Goal: Feedback & Contribution: Submit feedback/report problem

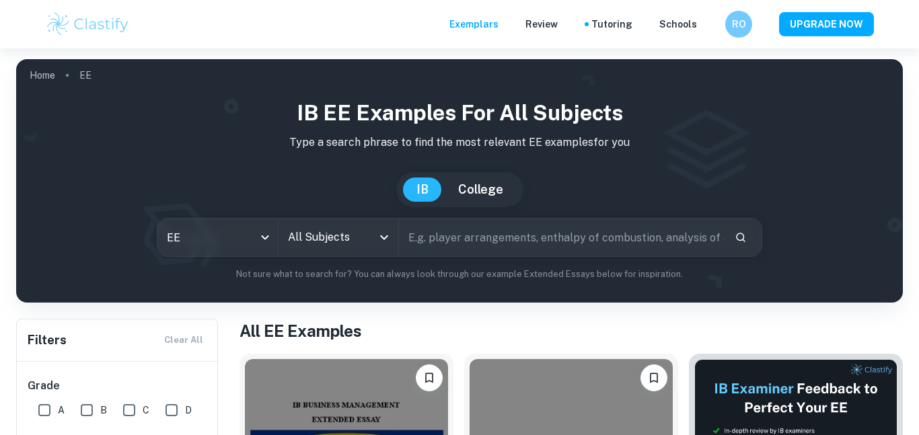
click at [752, 359] on img at bounding box center [795, 434] width 203 height 151
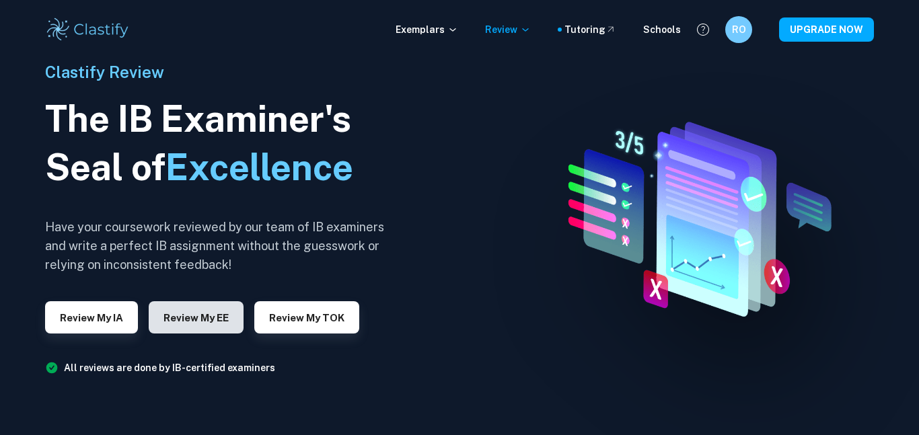
click at [194, 322] on button "Review my EE" at bounding box center [196, 317] width 95 height 32
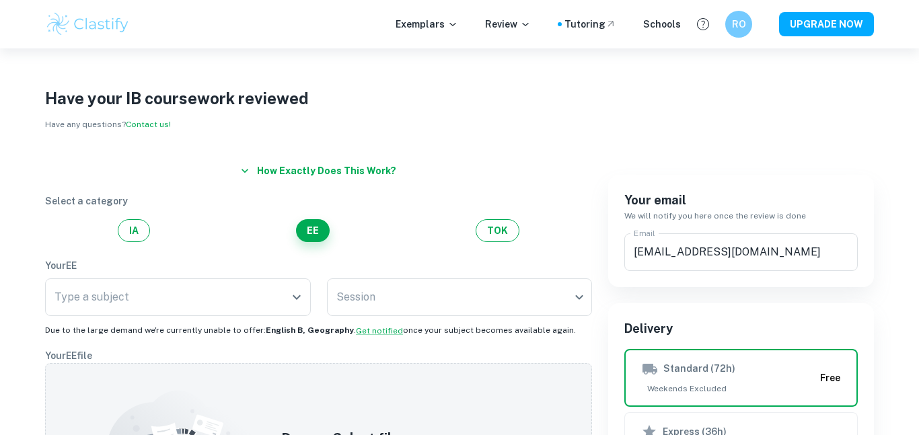
click at [280, 176] on button "How exactly does this work?" at bounding box center [318, 171] width 166 height 24
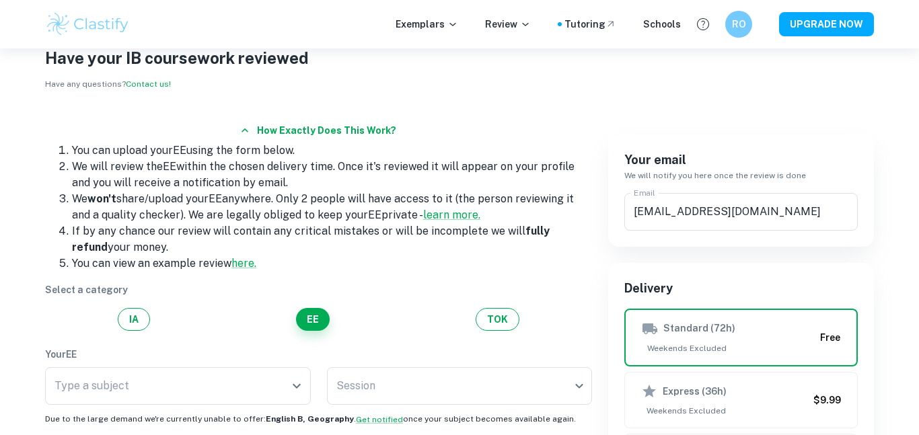
scroll to position [42, 0]
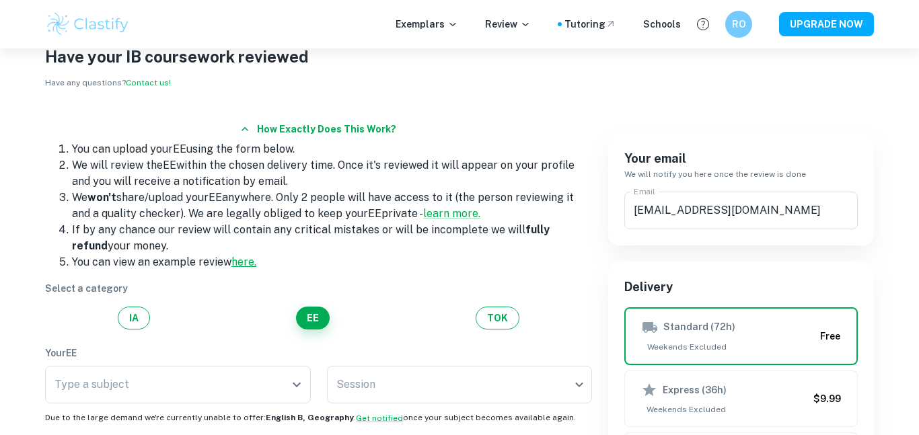
click at [235, 264] on link "here." at bounding box center [243, 262] width 25 height 13
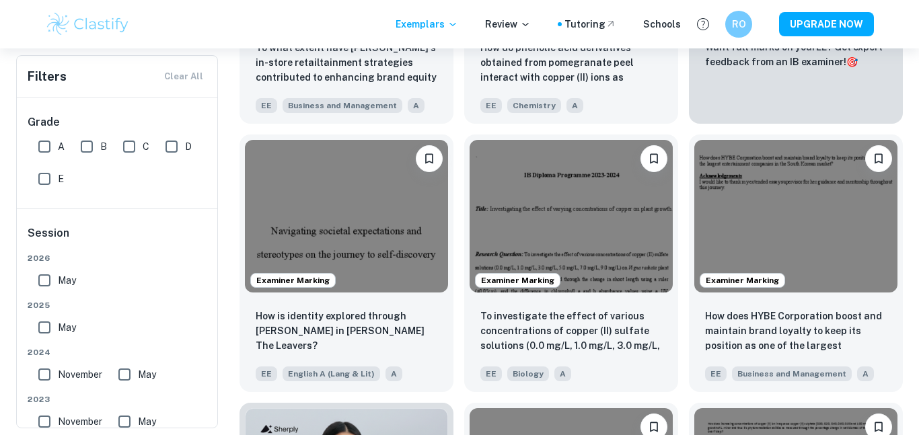
scroll to position [498, 0]
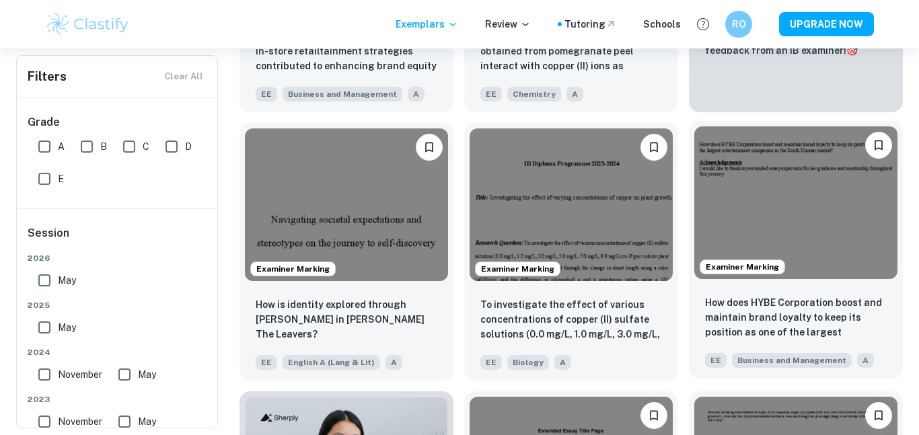
click at [767, 220] on img at bounding box center [795, 202] width 203 height 152
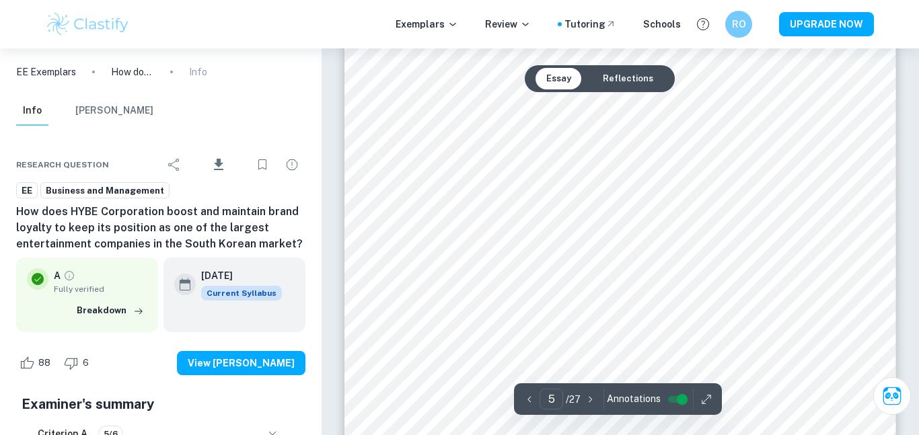
scroll to position [3210, 0]
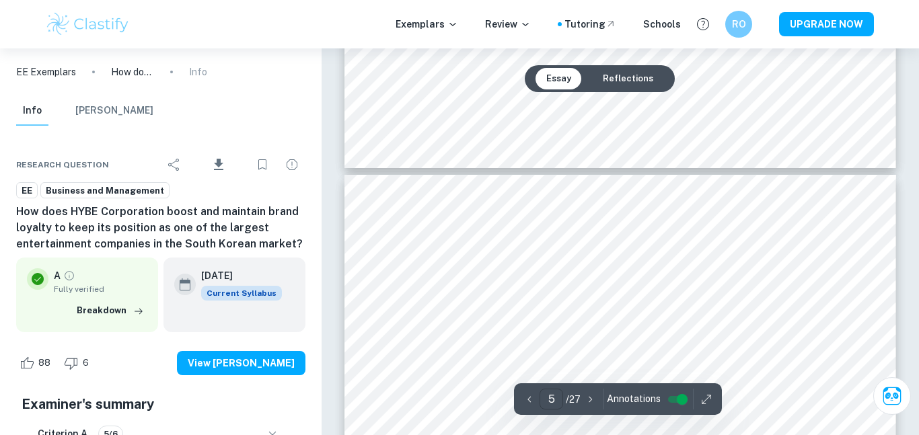
click at [549, 404] on input "5" at bounding box center [551, 399] width 24 height 21
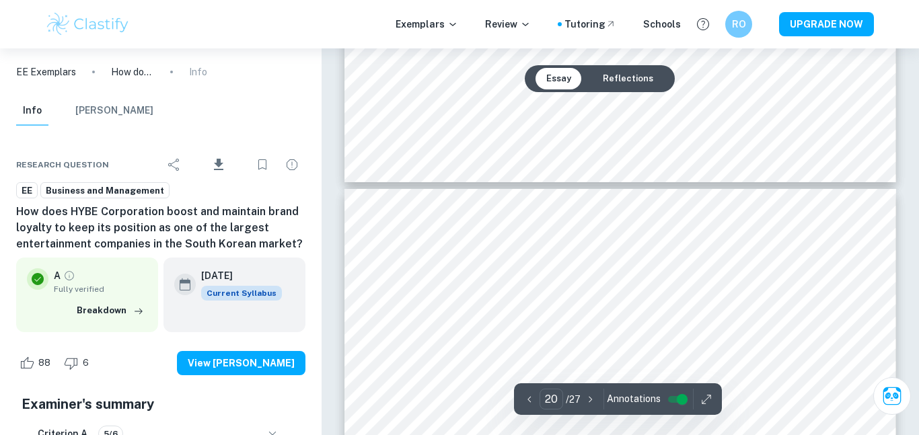
scroll to position [14989, 0]
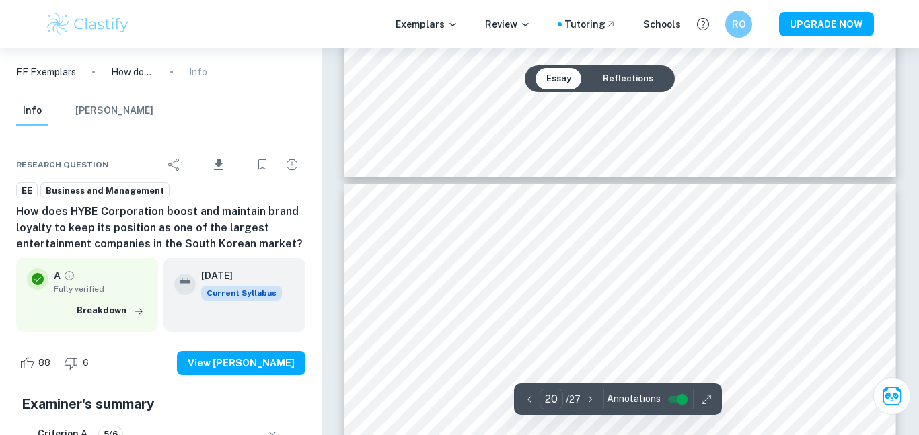
type input "19"
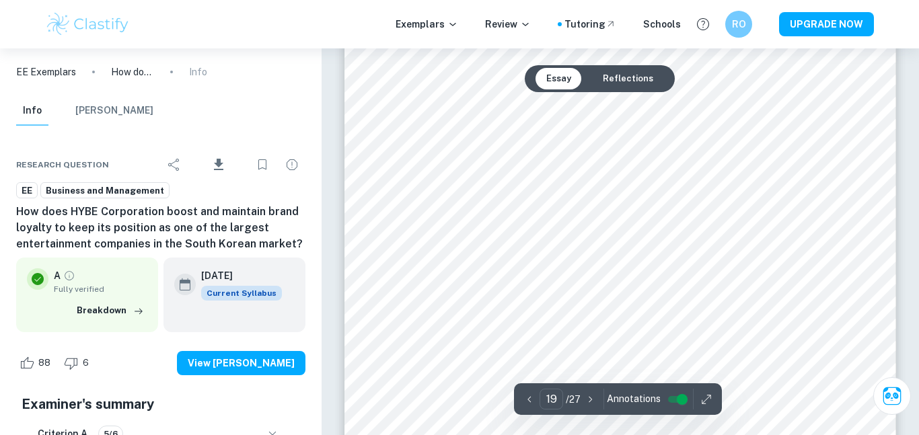
scroll to position [14579, 0]
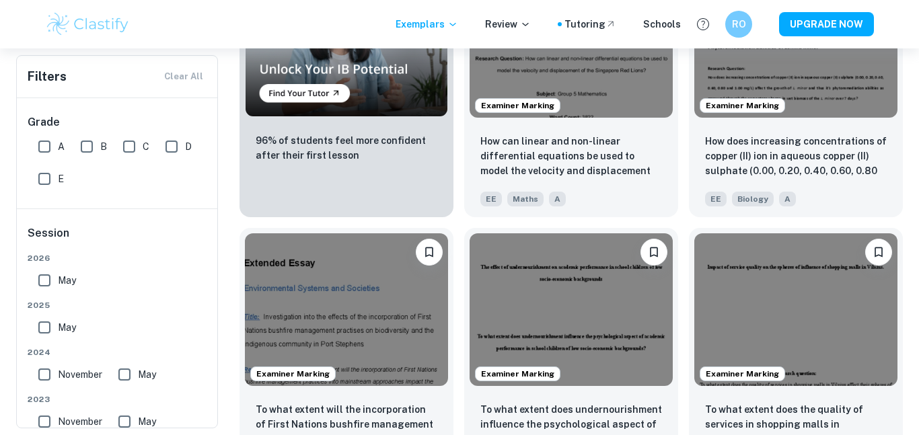
scroll to position [929, 0]
click at [104, 245] on h6 "Session" at bounding box center [118, 238] width 180 height 27
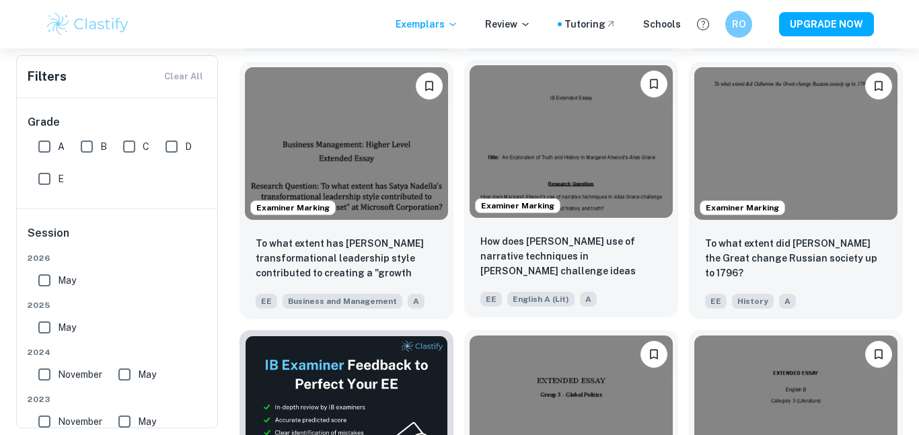
scroll to position [1633, 0]
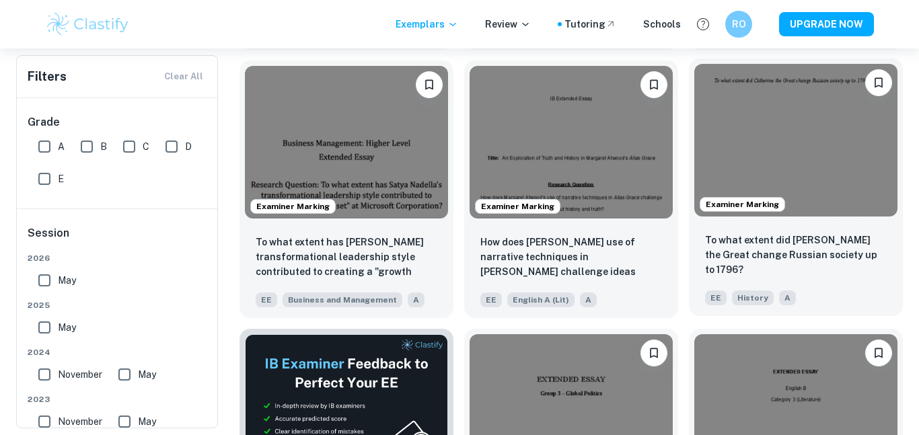
click at [789, 171] on img at bounding box center [795, 140] width 203 height 152
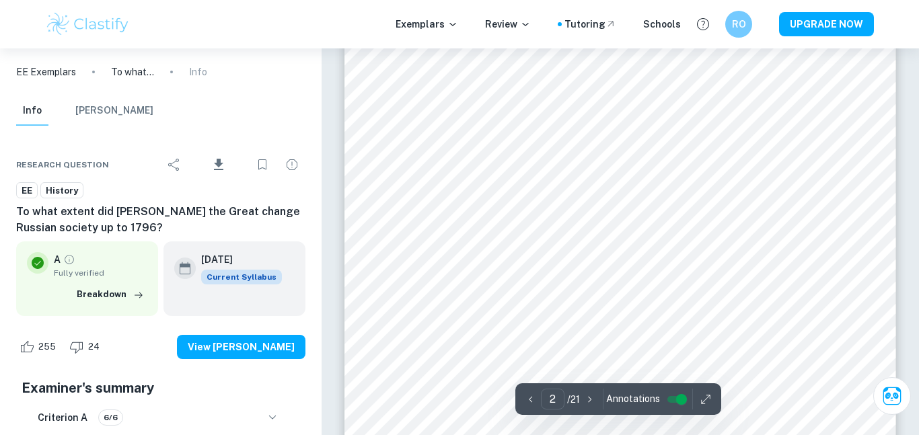
scroll to position [946, 0]
click at [551, 399] on input "2" at bounding box center [553, 399] width 24 height 21
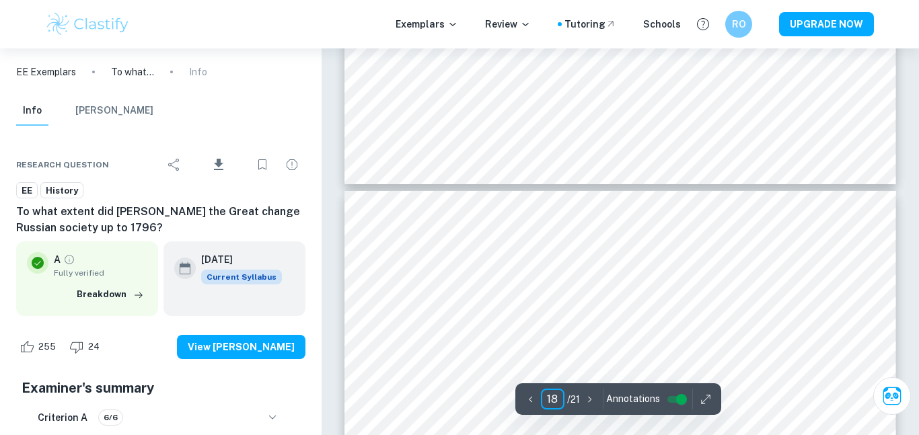
scroll to position [13456, 0]
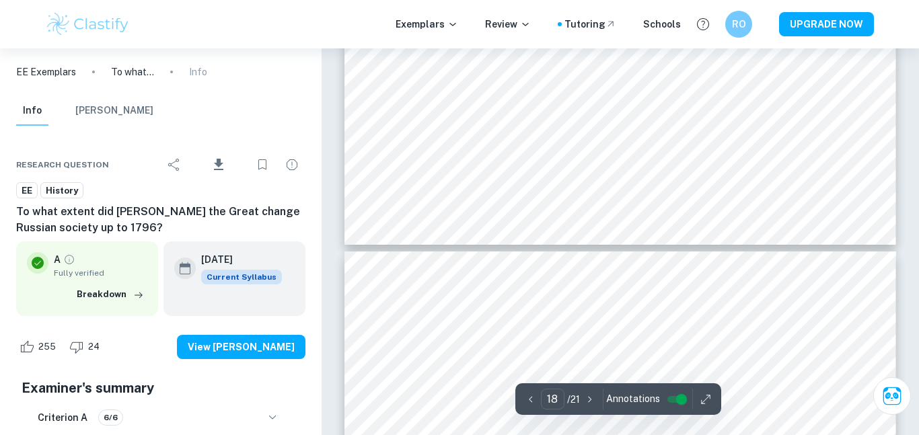
type input "17"
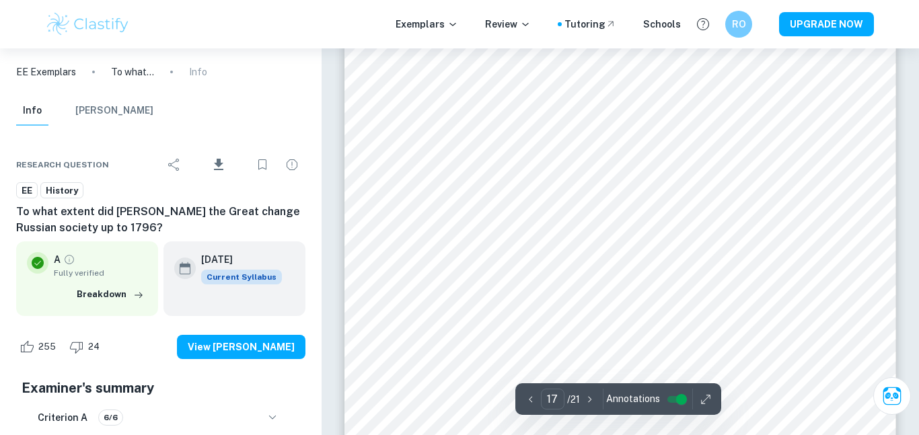
scroll to position [12811, 0]
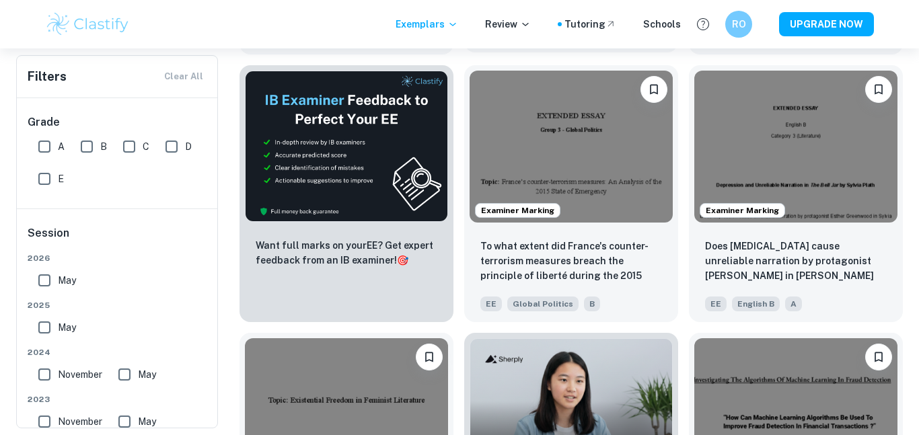
scroll to position [1895, 0]
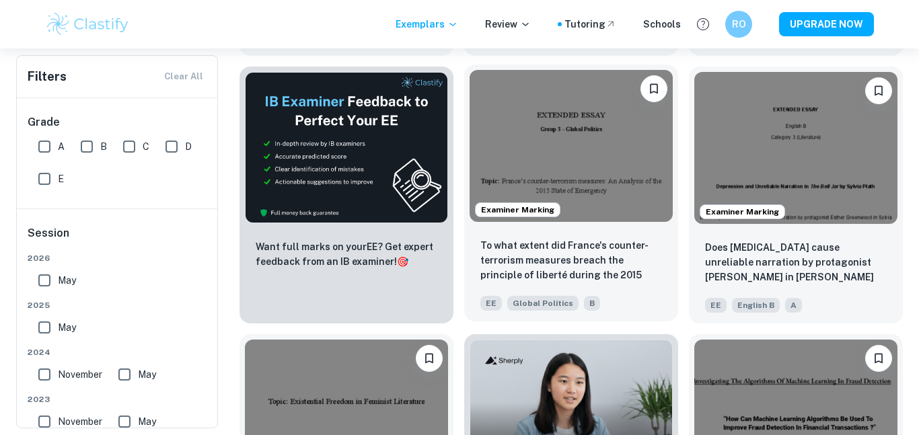
click at [586, 138] on img at bounding box center [570, 146] width 203 height 152
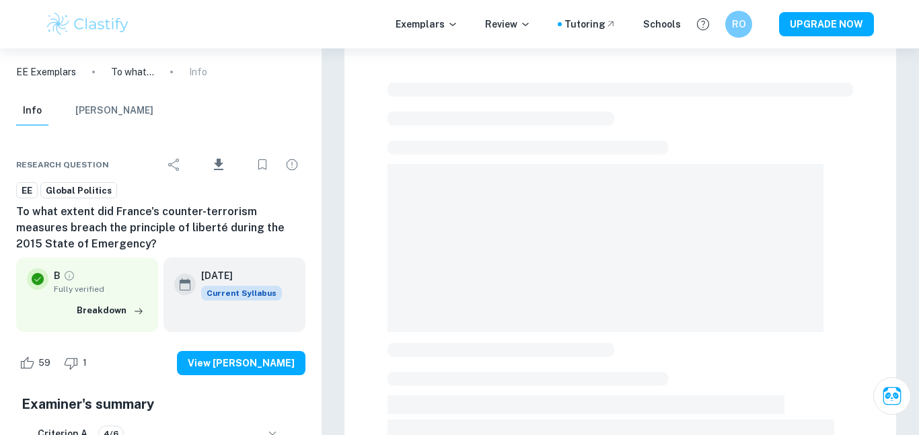
scroll to position [97, 0]
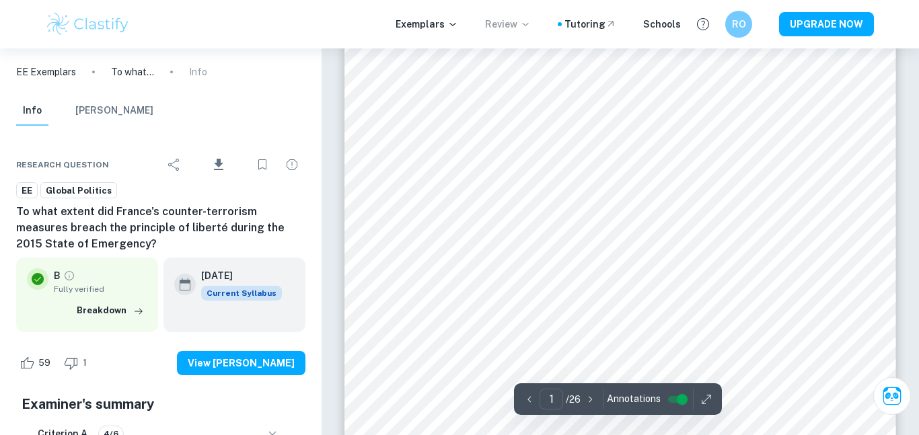
click at [514, 22] on p "Review" at bounding box center [508, 24] width 46 height 15
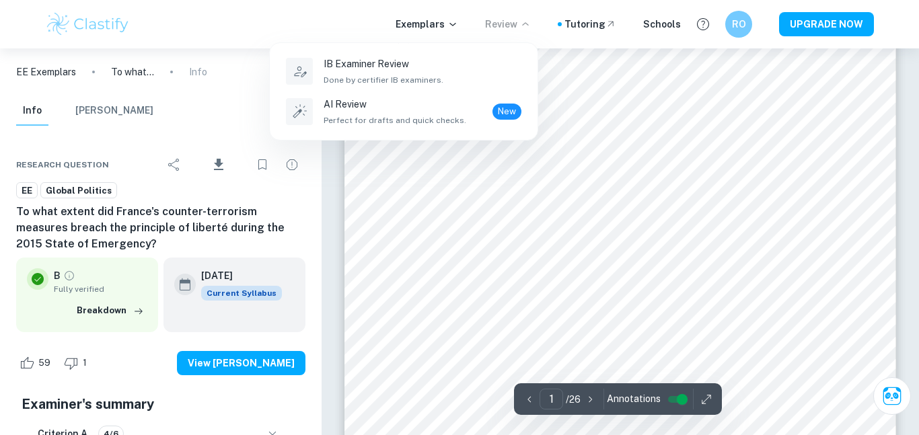
click at [461, 185] on div at bounding box center [459, 217] width 919 height 435
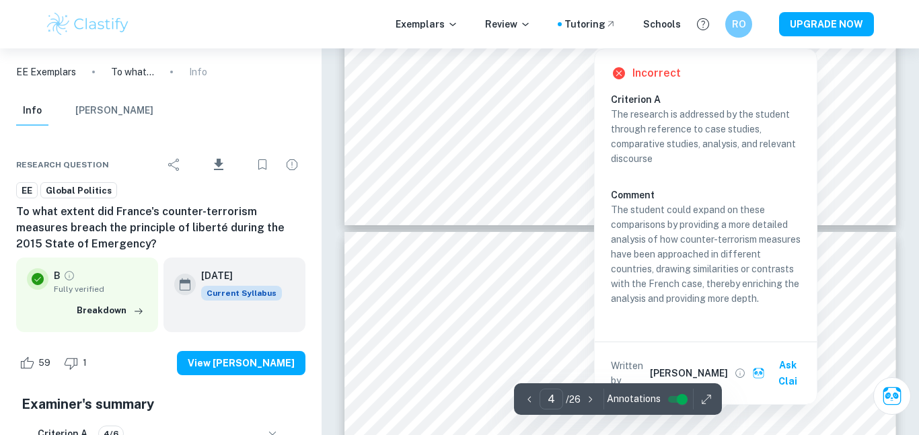
scroll to position [2186, 0]
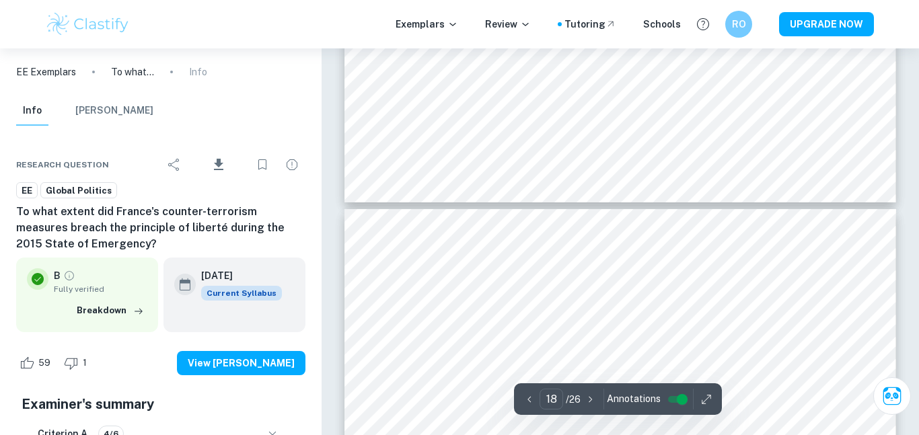
type input "19"
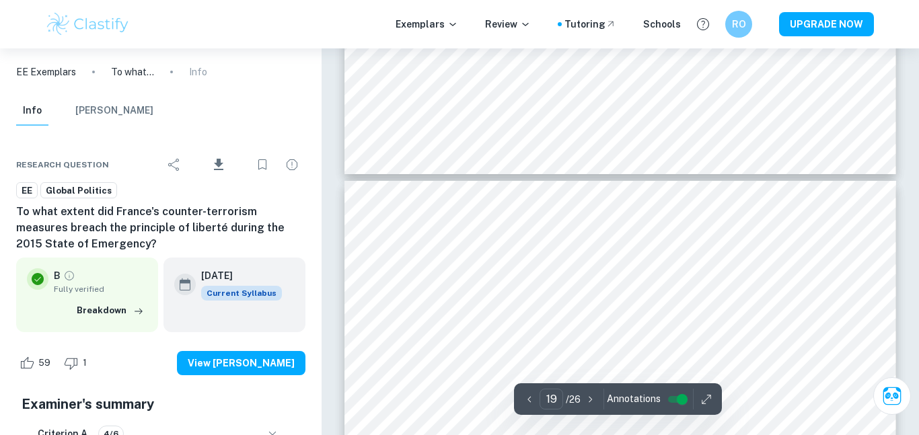
scroll to position [13189, 0]
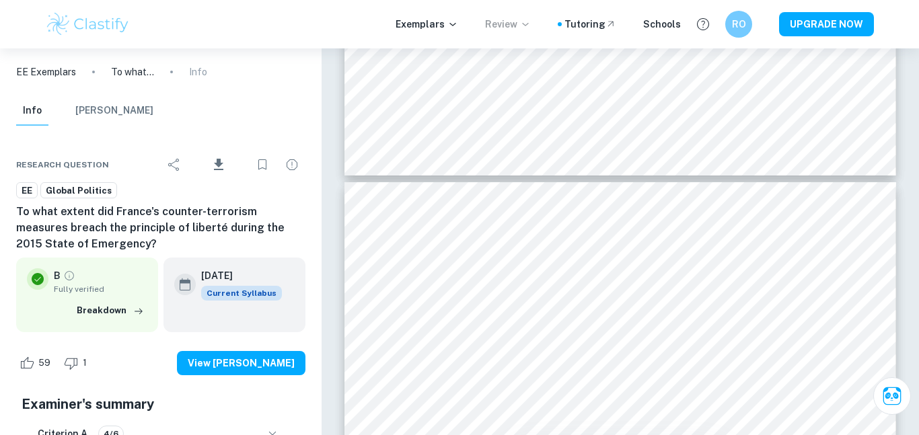
click at [510, 27] on p "Review" at bounding box center [508, 24] width 46 height 15
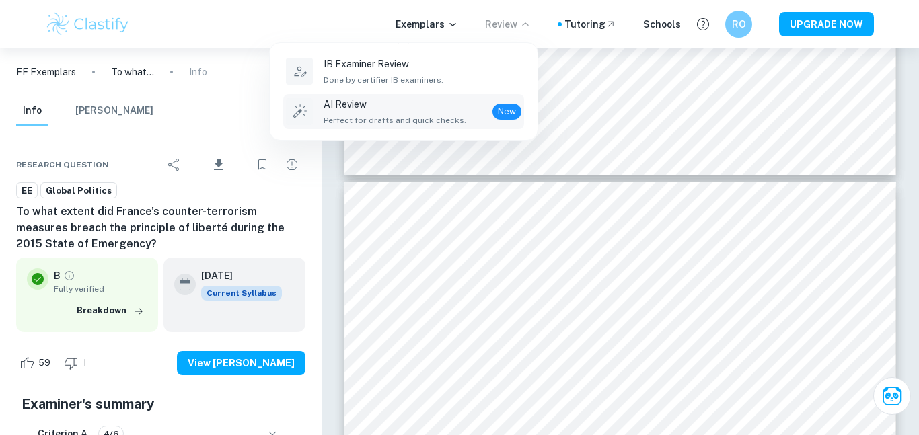
click at [471, 114] on div "AI Review Perfect for drafts and quick checks. New" at bounding box center [422, 112] width 198 height 30
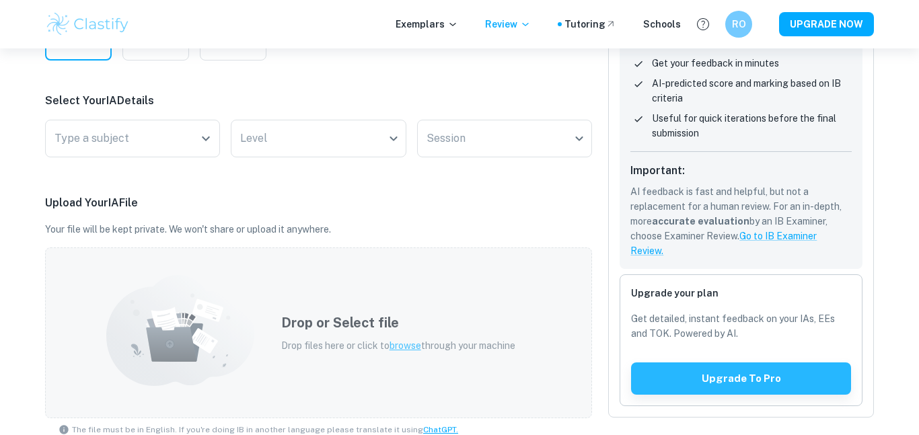
scroll to position [285, 0]
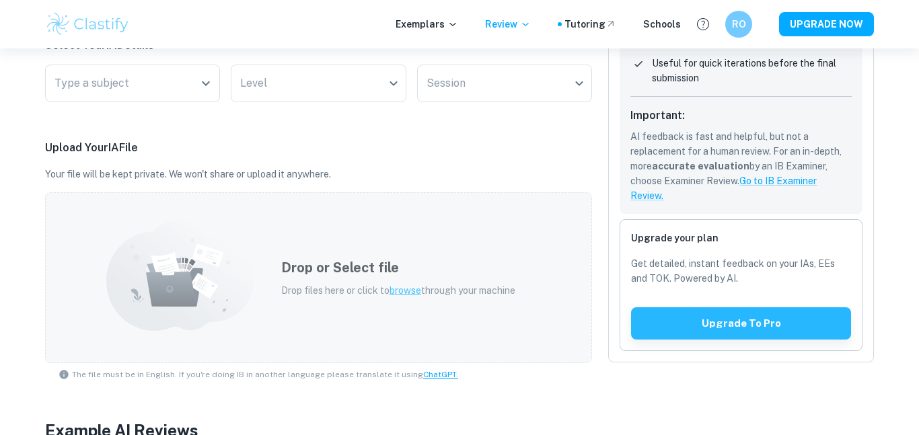
click at [407, 271] on h5 "Drop or Select file" at bounding box center [398, 268] width 234 height 20
click at [337, 283] on p "Drop files here or click to browse through your machine" at bounding box center [398, 290] width 234 height 15
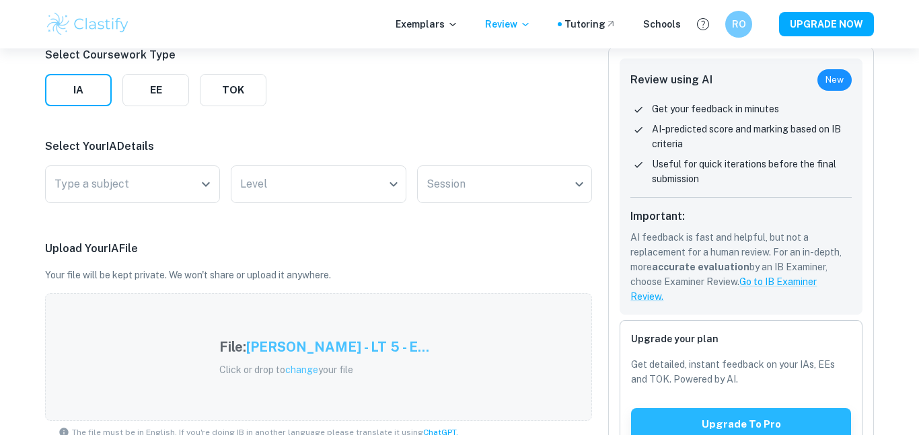
scroll to position [177, 0]
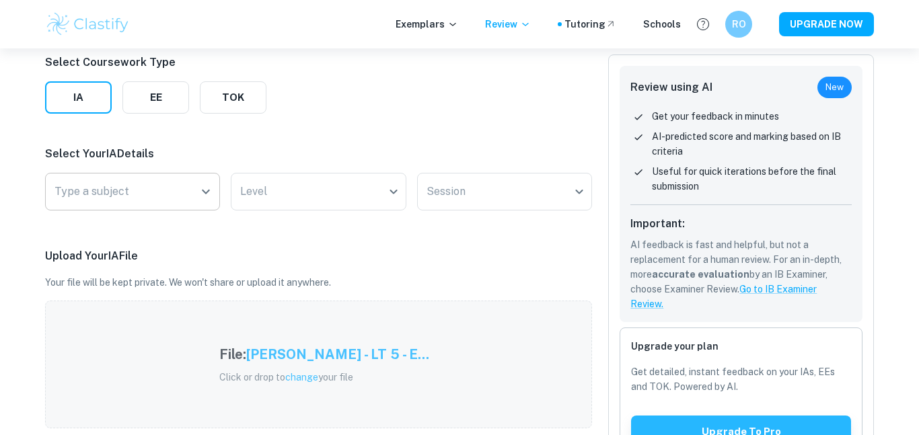
click at [156, 195] on input "Type a subject" at bounding box center [122, 192] width 143 height 26
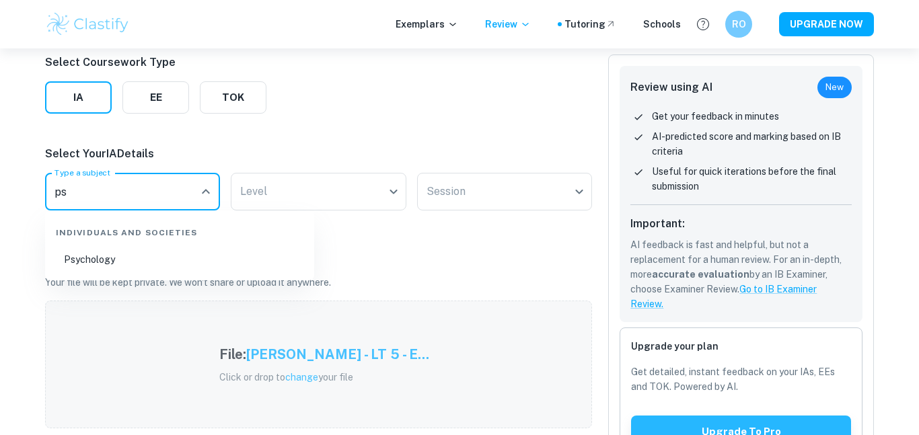
click at [164, 262] on li "Psychology" at bounding box center [179, 259] width 258 height 31
type input "Psychology"
click at [274, 200] on body "We value your privacy We use cookies to enhance your browsing experience, serve…" at bounding box center [459, 89] width 919 height 435
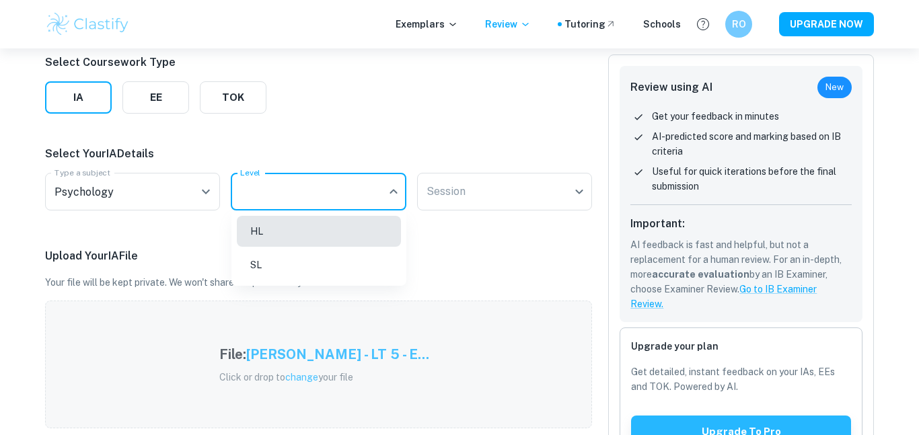
click at [156, 99] on div at bounding box center [459, 217] width 919 height 435
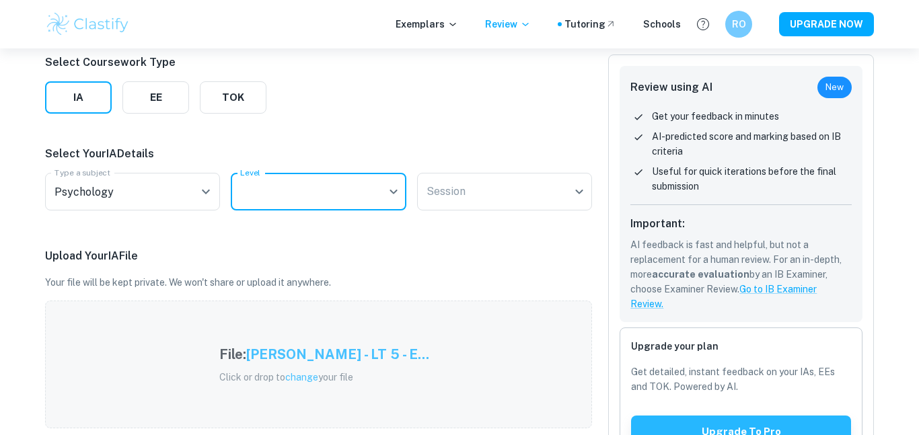
click at [156, 99] on button "EE" at bounding box center [155, 97] width 67 height 32
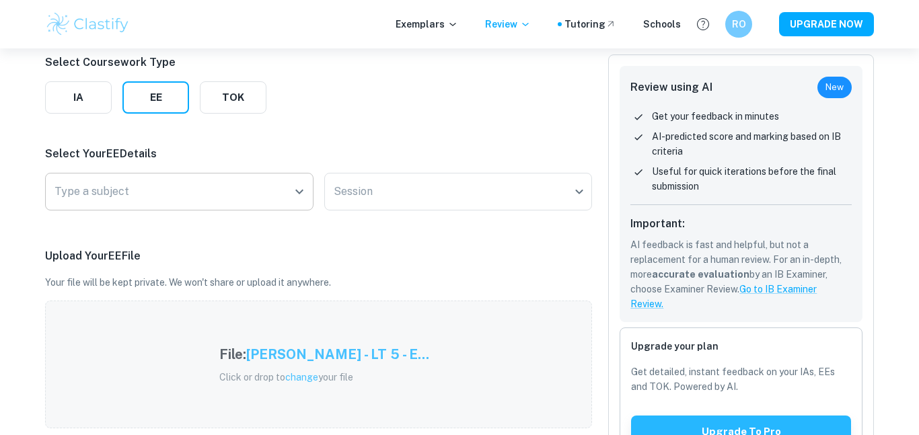
click at [137, 183] on input "Type a subject" at bounding box center [169, 192] width 236 height 26
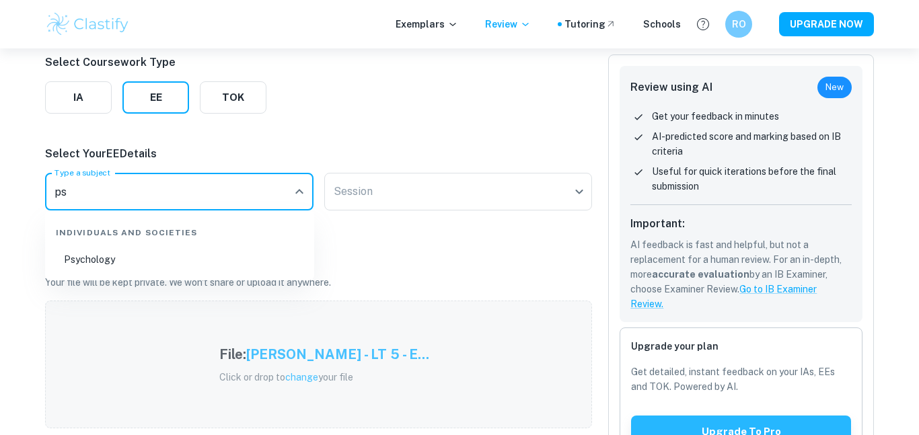
click at [121, 252] on li "Psychology" at bounding box center [179, 259] width 258 height 31
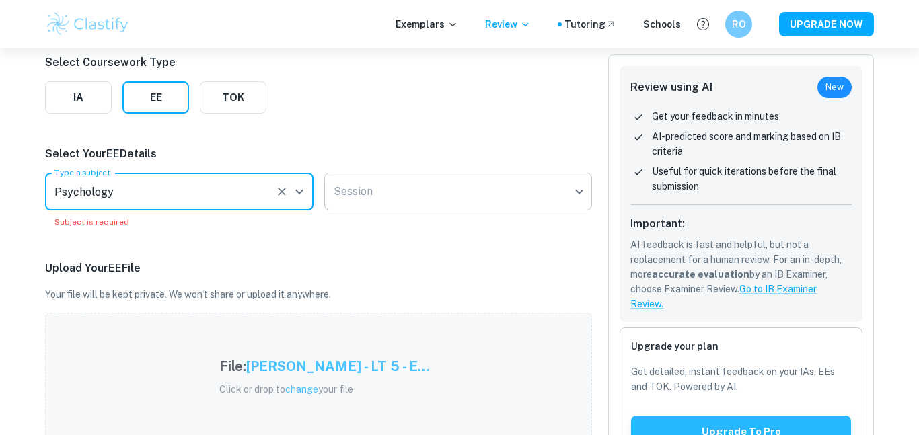
type input "Psychology"
click at [346, 188] on body "We value your privacy We use cookies to enhance your browsing experience, serve…" at bounding box center [459, 89] width 919 height 435
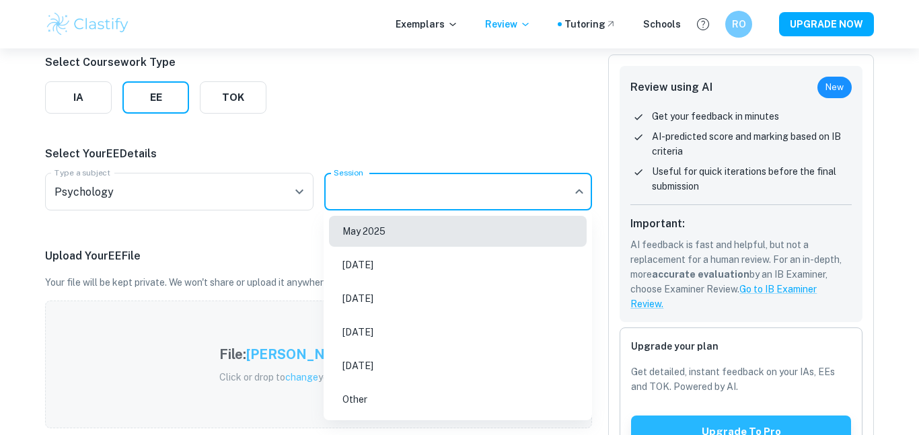
click at [397, 267] on li "[DATE]" at bounding box center [458, 264] width 258 height 31
type input "N25"
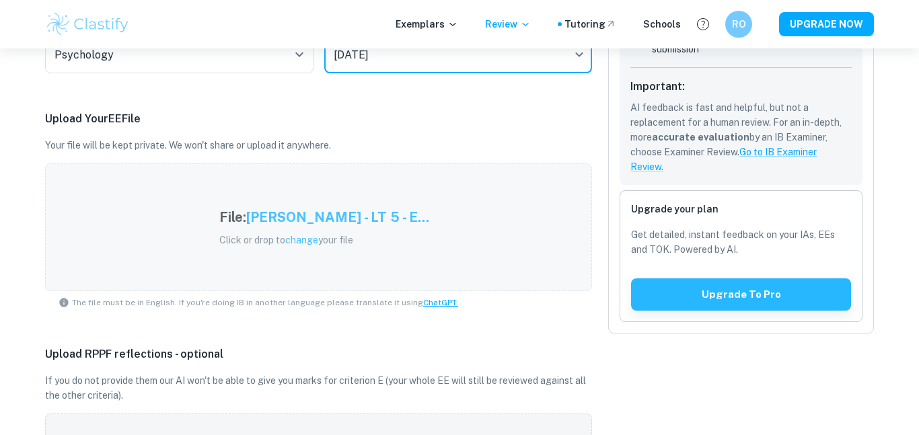
scroll to position [334, 0]
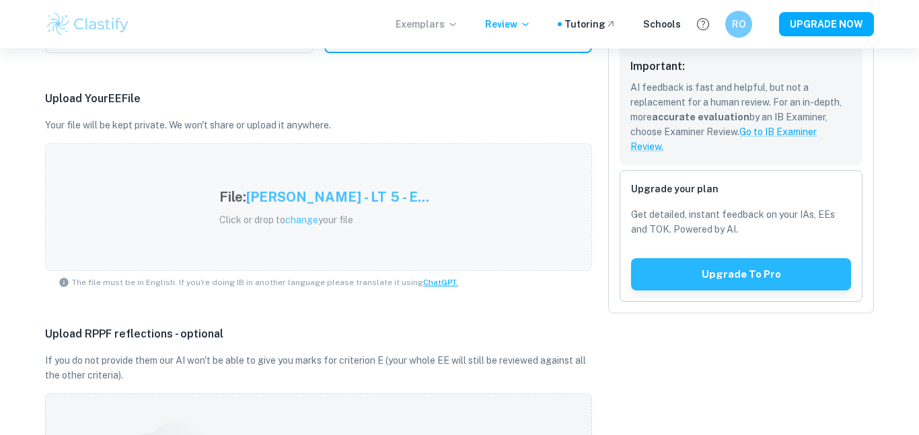
click at [453, 20] on p "Exemplars" at bounding box center [426, 24] width 63 height 15
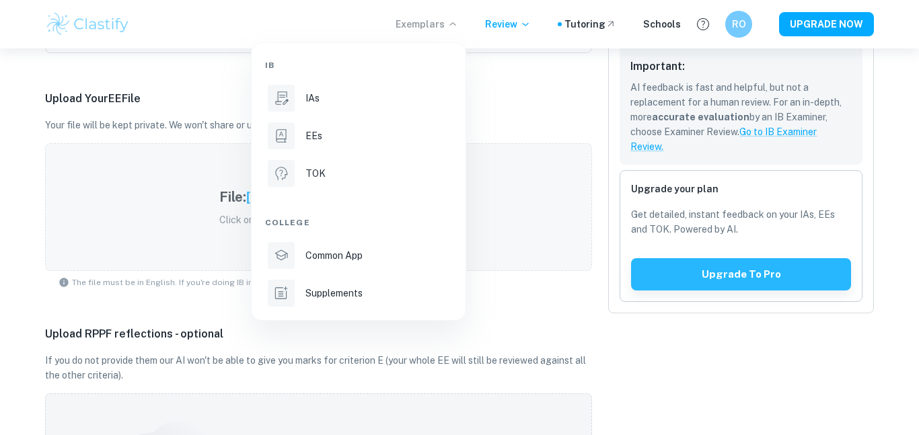
click at [453, 20] on div at bounding box center [459, 217] width 919 height 435
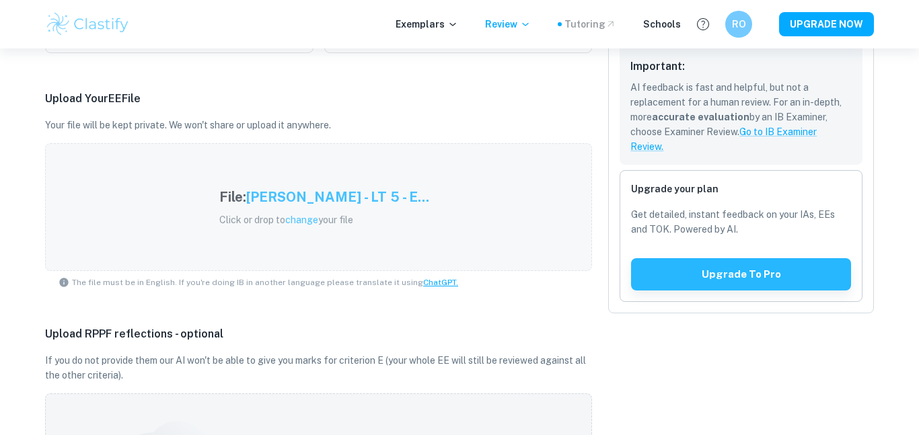
click at [578, 20] on div "Tutoring" at bounding box center [590, 24] width 52 height 15
